Goal: Task Accomplishment & Management: Use online tool/utility

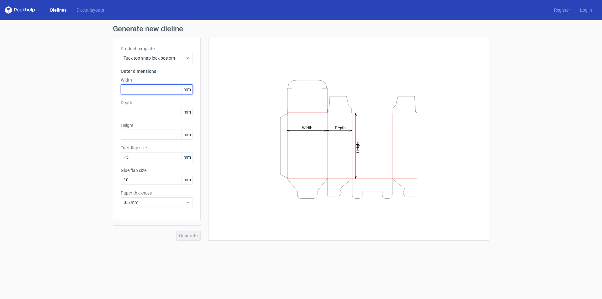
click at [139, 90] on input "text" at bounding box center [157, 89] width 72 height 10
type input "85"
type input "83"
type input "63"
click at [193, 236] on span "Generate" at bounding box center [188, 235] width 19 height 4
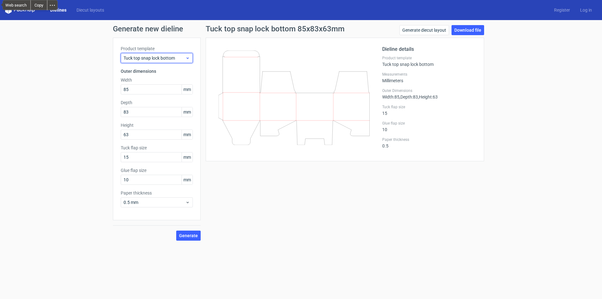
click at [186, 58] on icon at bounding box center [187, 57] width 5 height 5
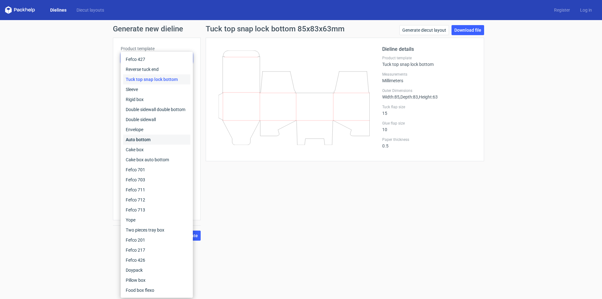
click at [142, 139] on div "Auto bottom" at bounding box center [156, 139] width 67 height 10
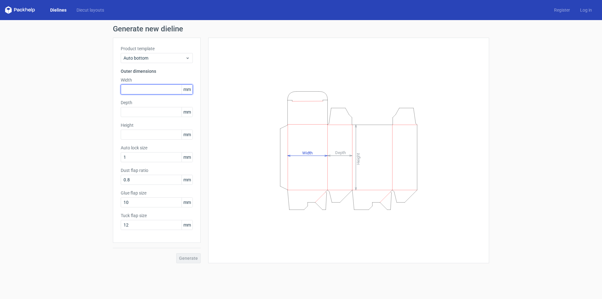
click at [135, 88] on input "text" at bounding box center [157, 89] width 72 height 10
type input "85"
type input "83"
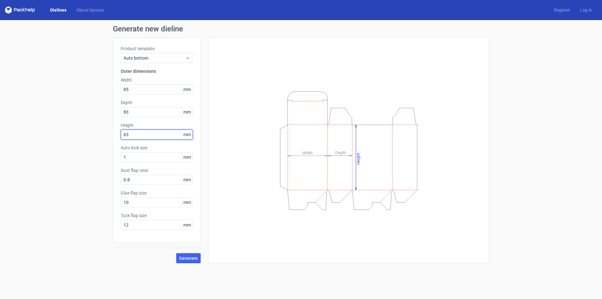
type input "63"
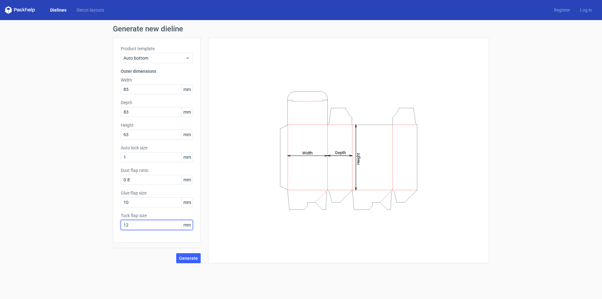
drag, startPoint x: 134, startPoint y: 225, endPoint x: 94, endPoint y: 234, distance: 41.4
click at [94, 234] on div "Generate new dieline Product template Auto bottom Outer dimensions Width 85 mm …" at bounding box center [301, 144] width 602 height 248
click at [193, 260] on span "Generate" at bounding box center [188, 258] width 19 height 4
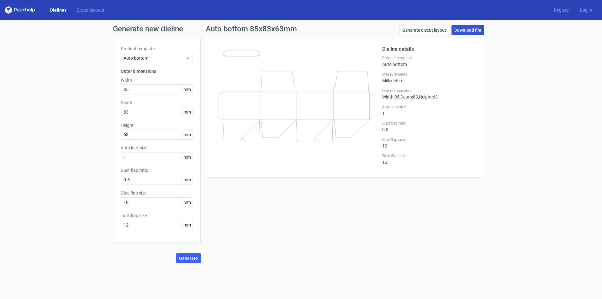
click at [464, 30] on link "Download file" at bounding box center [467, 30] width 33 height 10
